Goal: Task Accomplishment & Management: Use online tool/utility

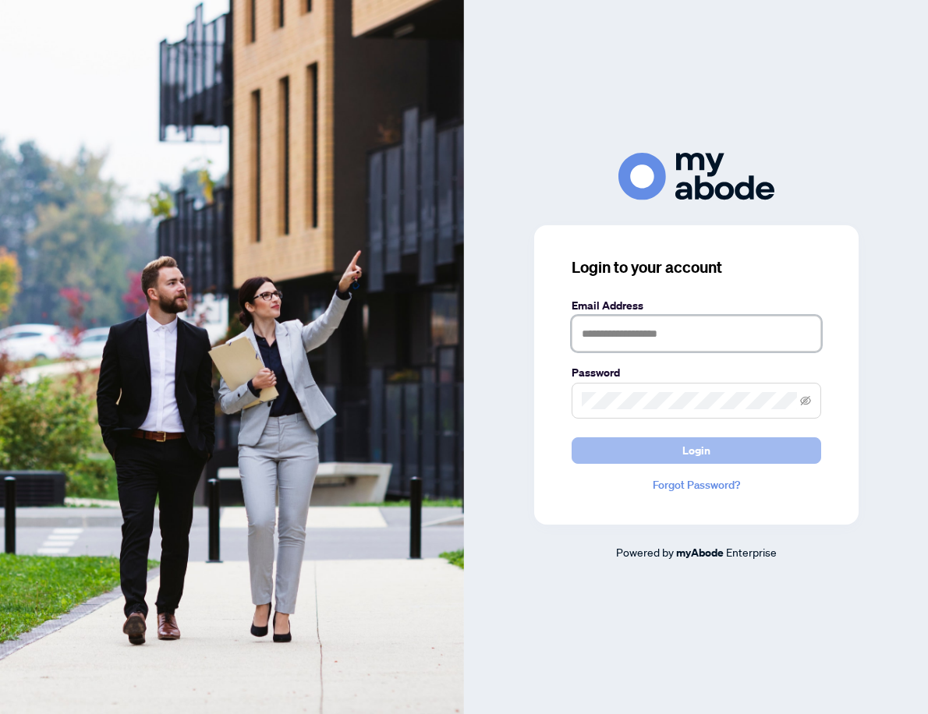
type input "**********"
click at [689, 448] on span "Login" at bounding box center [696, 450] width 28 height 25
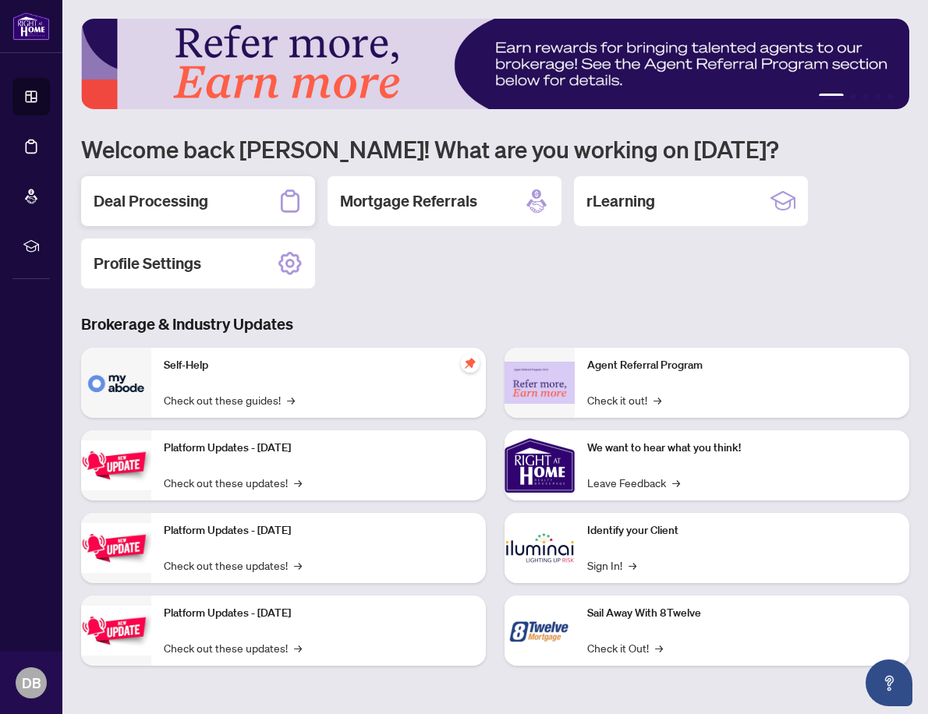
click at [200, 197] on h2 "Deal Processing" at bounding box center [151, 201] width 115 height 22
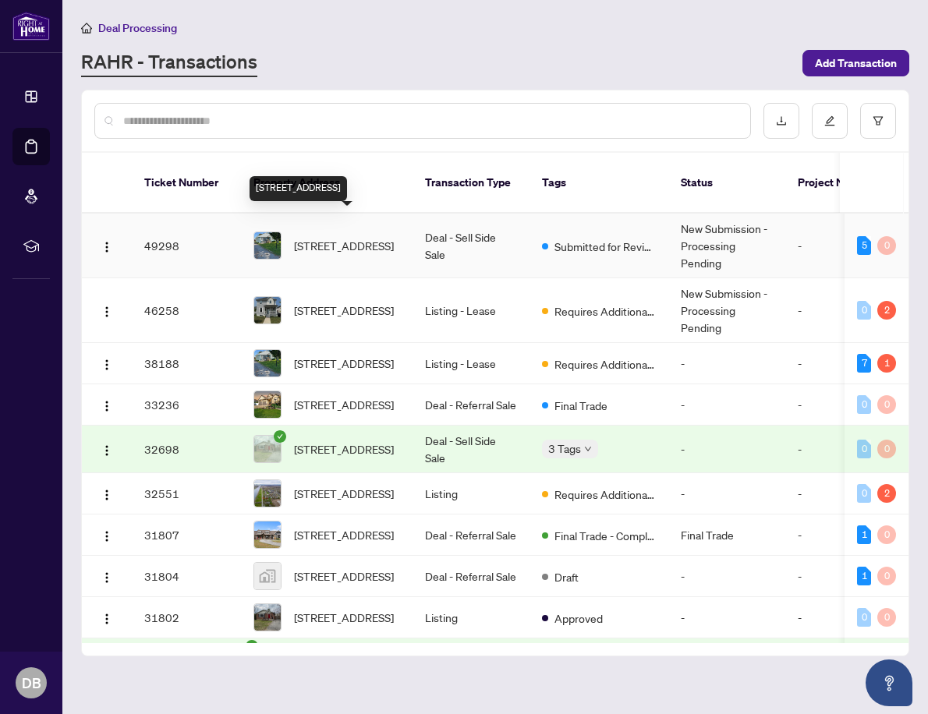
click at [327, 237] on span "29 Henley Dr, St. Catharines, Ontario L2N 4B1, Canada" at bounding box center [344, 245] width 100 height 17
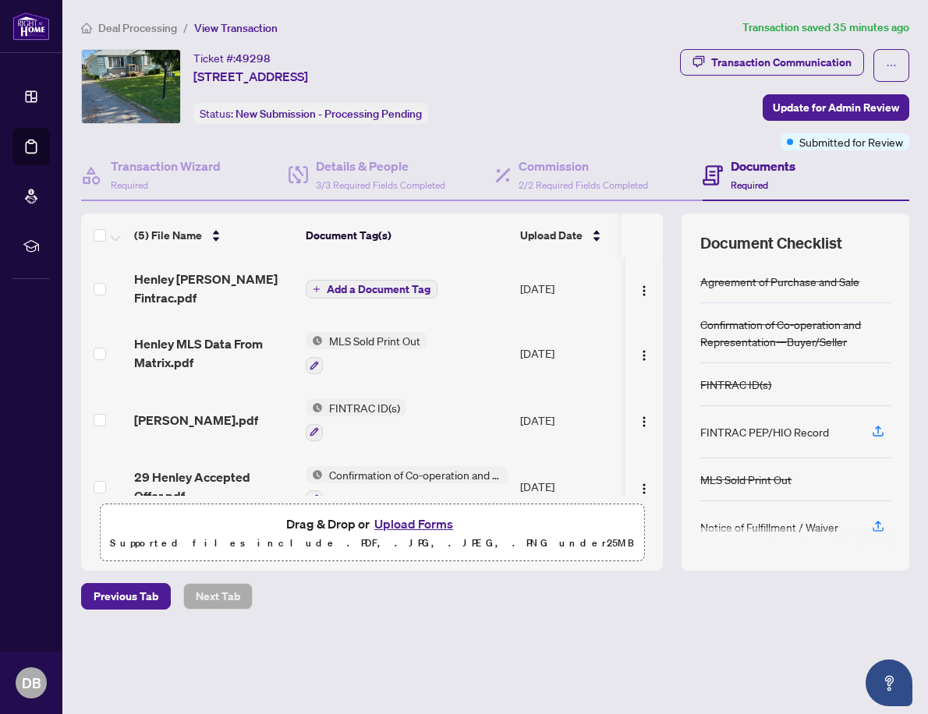
click at [417, 522] on button "Upload Forms" at bounding box center [414, 524] width 88 height 20
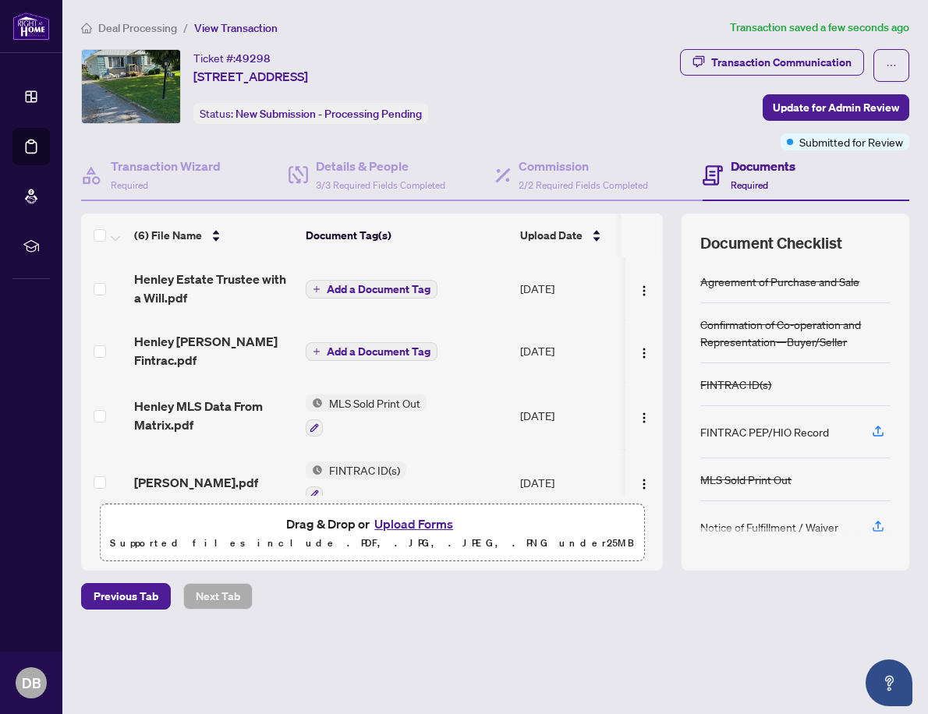
click at [409, 522] on button "Upload Forms" at bounding box center [414, 524] width 88 height 20
